Goal: Information Seeking & Learning: Find specific fact

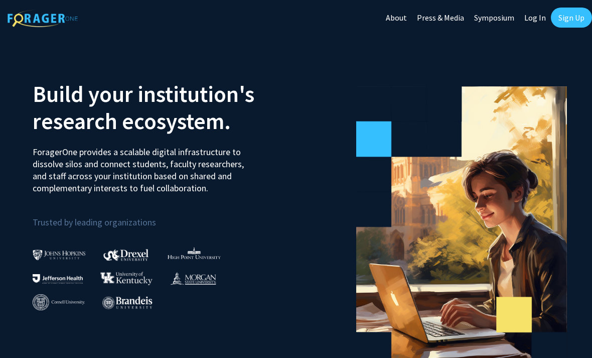
click at [532, 23] on link "Log In" at bounding box center [535, 17] width 32 height 35
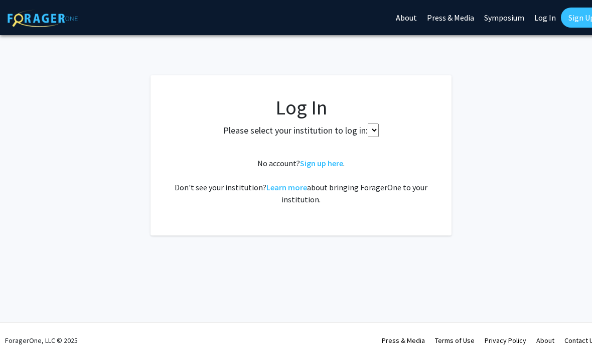
select select
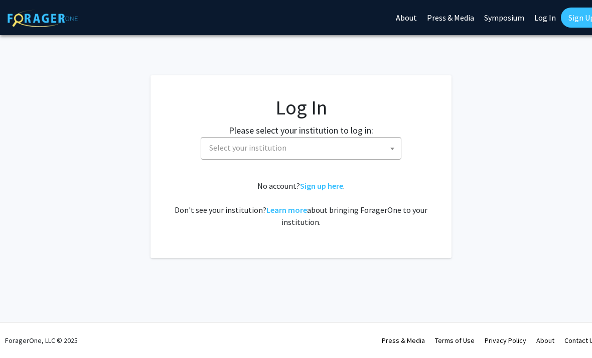
click at [248, 150] on span "Select your institution" at bounding box center [247, 147] width 77 height 10
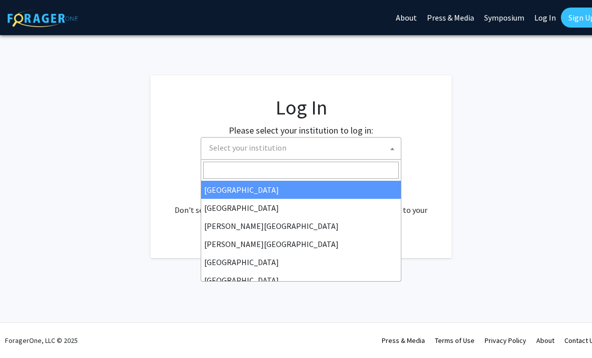
click at [246, 173] on input "Search" at bounding box center [301, 170] width 196 height 17
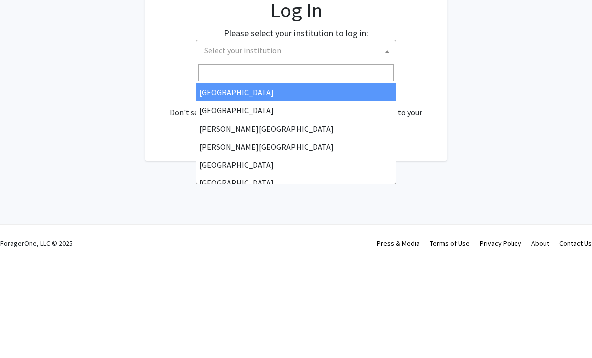
type input "j"
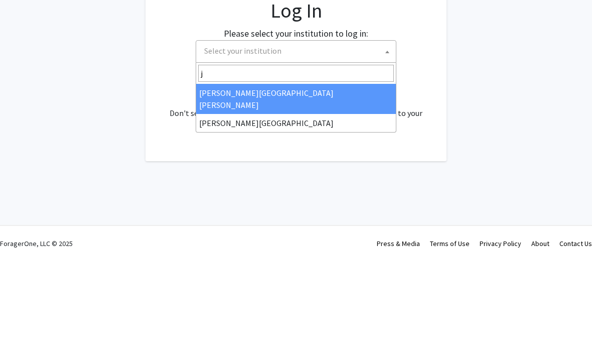
select select "1"
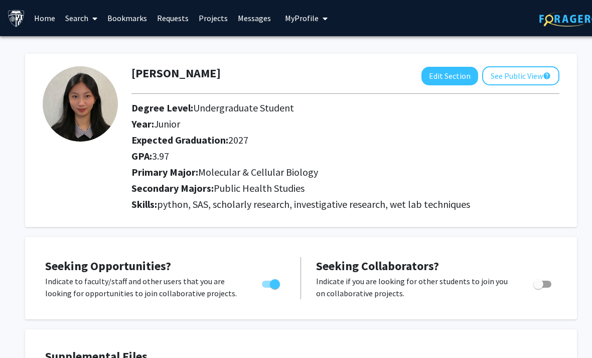
click at [129, 17] on link "Bookmarks" at bounding box center [127, 18] width 50 height 35
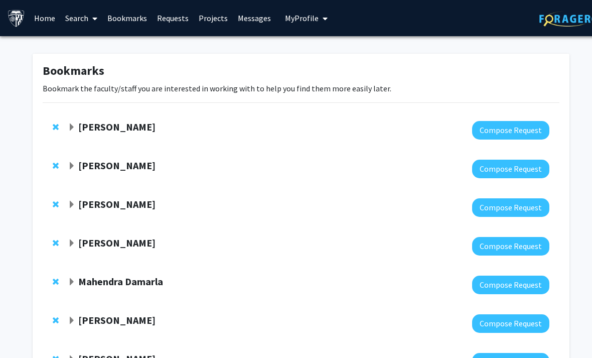
click at [74, 17] on link "Search" at bounding box center [81, 18] width 42 height 35
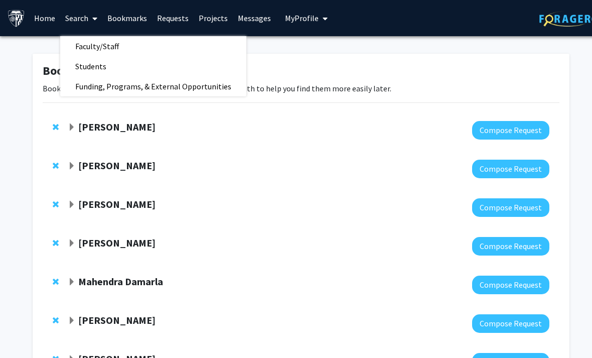
click at [84, 43] on span "Faculty/Staff" at bounding box center [97, 46] width 74 height 20
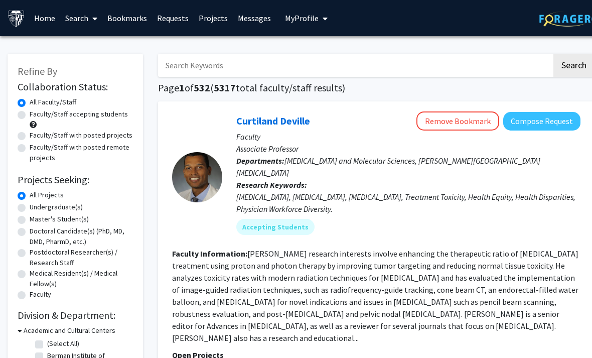
click at [198, 68] on input "Search Keywords" at bounding box center [355, 65] width 394 height 23
type input "young"
click at [573, 64] on button "Search" at bounding box center [573, 65] width 41 height 23
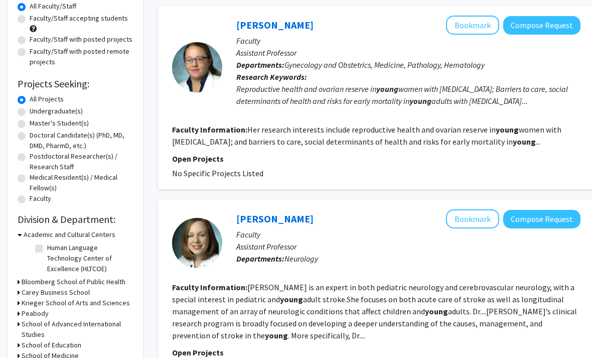
scroll to position [87, 0]
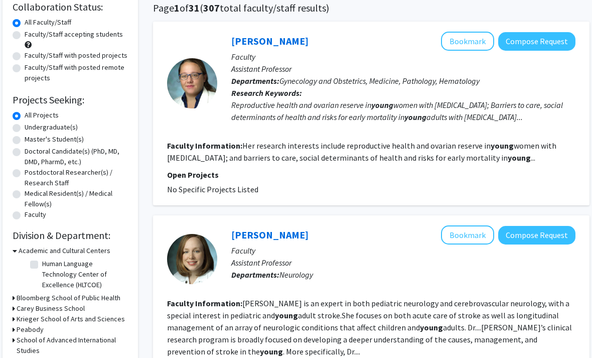
click at [12, 38] on div "Refine By Collaboration Status: Collaboration Status All Faculty/Staff Collabor…" at bounding box center [70, 191] width 135 height 434
click at [25, 35] on label "Faculty/Staff accepting students" at bounding box center [74, 34] width 98 height 11
click at [25, 35] on input "Faculty/Staff accepting students" at bounding box center [28, 32] width 7 height 7
radio input "true"
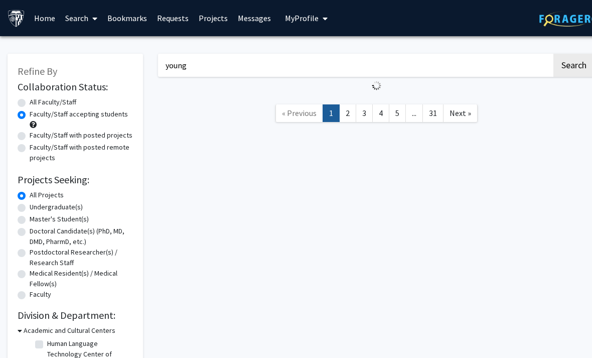
click at [16, 35] on link at bounding box center [19, 18] width 22 height 35
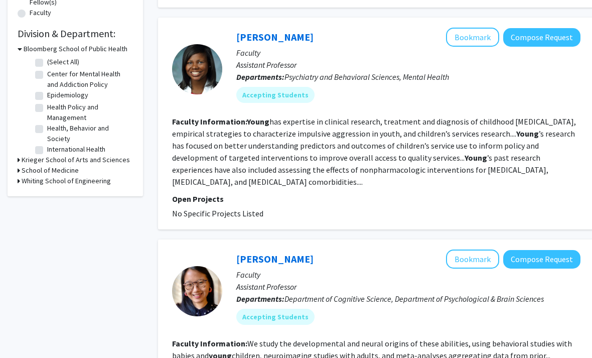
scroll to position [280, 0]
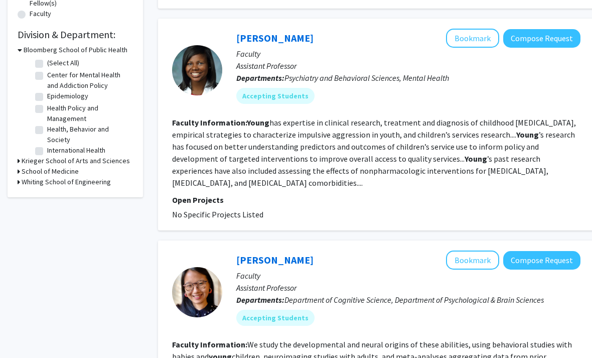
click at [47, 96] on label "Epidemiology" at bounding box center [67, 96] width 41 height 11
click at [47, 96] on input "Epidemiology" at bounding box center [50, 94] width 7 height 7
checkbox input "true"
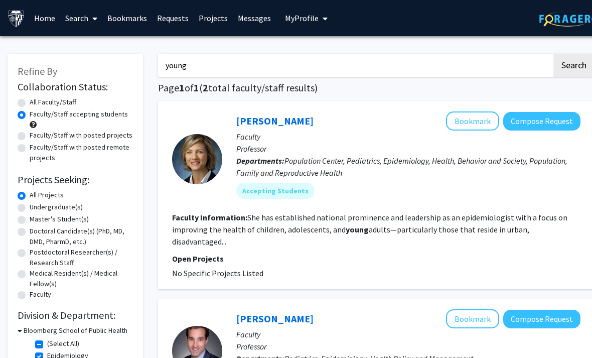
click at [30, 111] on label "Faculty/Staff accepting students" at bounding box center [79, 114] width 98 height 11
click at [30, 111] on input "Faculty/Staff accepting students" at bounding box center [33, 112] width 7 height 7
click at [30, 104] on label "All Faculty/Staff" at bounding box center [53, 102] width 47 height 11
click at [30, 103] on input "All Faculty/Staff" at bounding box center [33, 100] width 7 height 7
radio input "true"
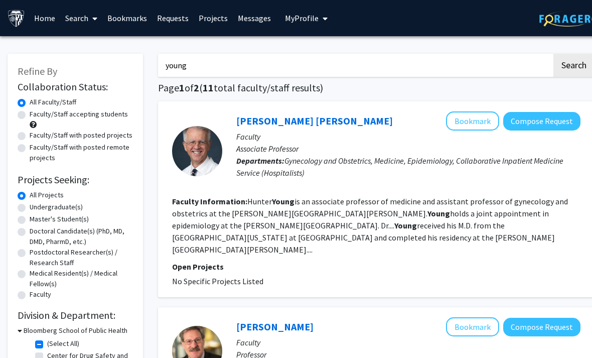
click at [274, 122] on link "[PERSON_NAME] [PERSON_NAME]" at bounding box center [314, 120] width 156 height 13
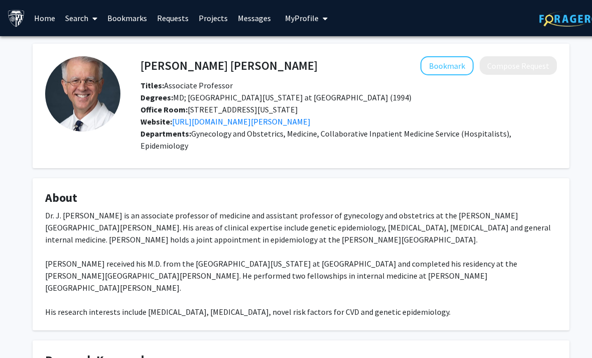
click at [176, 124] on link "[URL][DOMAIN_NAME][PERSON_NAME]" at bounding box center [241, 121] width 138 height 10
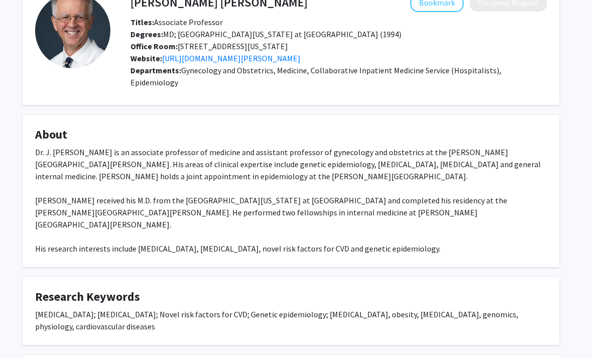
scroll to position [92, 10]
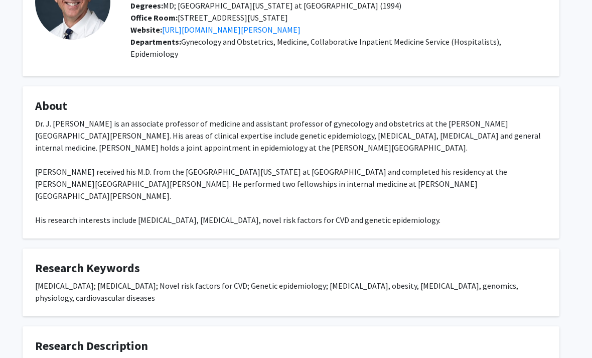
click at [283, 155] on div "Dr. J. [PERSON_NAME] is an associate professor of medicine and assistant profes…" at bounding box center [291, 171] width 512 height 108
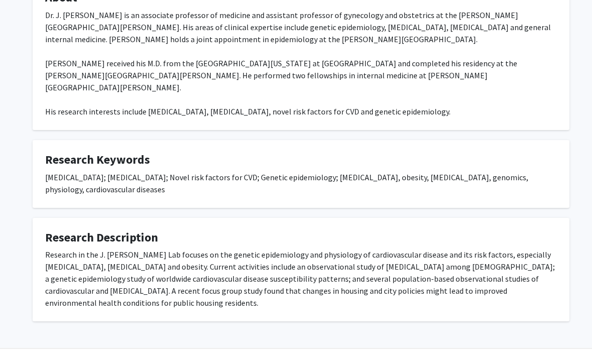
scroll to position [200, 0]
